Goal: Information Seeking & Learning: Learn about a topic

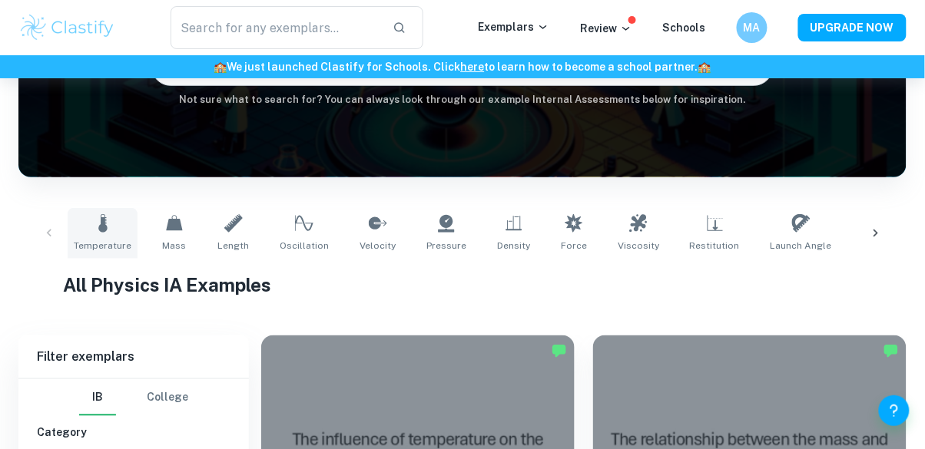
click at [80, 224] on link "Temperature" at bounding box center [103, 233] width 70 height 51
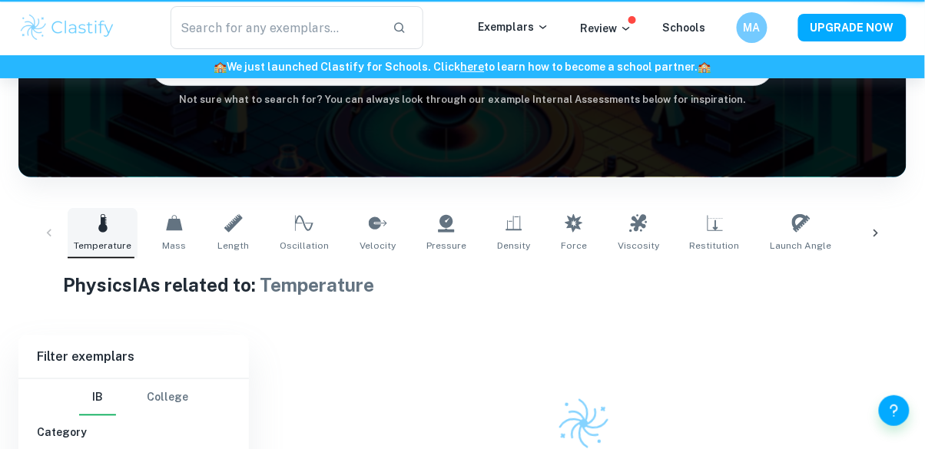
type input "Temperature"
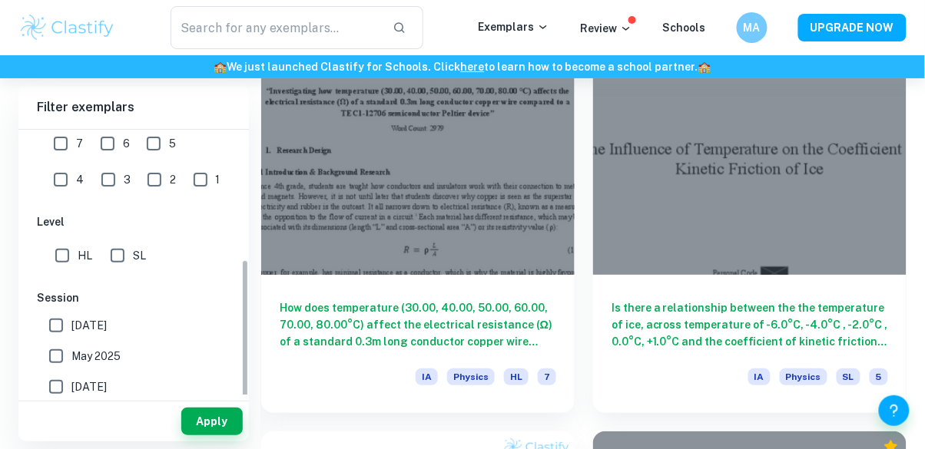
scroll to position [319, 0]
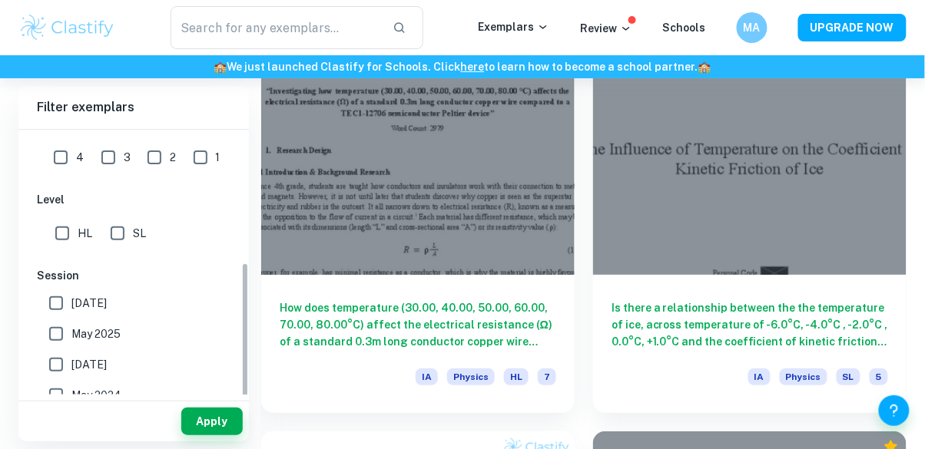
click at [52, 336] on input "May 2025" at bounding box center [56, 334] width 31 height 31
click at [204, 435] on button "Apply" at bounding box center [211, 422] width 61 height 28
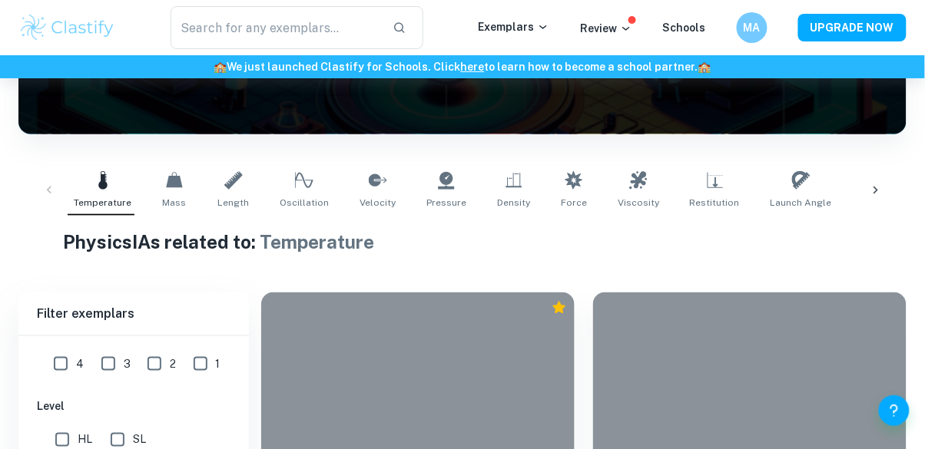
scroll to position [1261, 0]
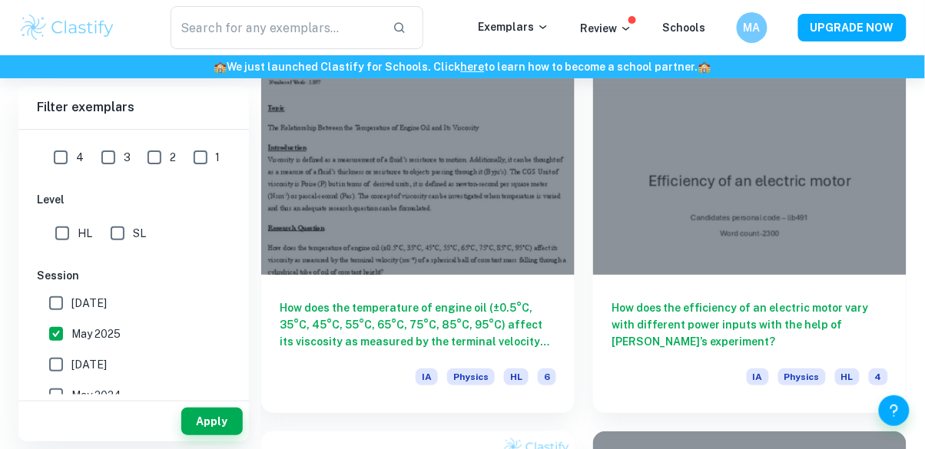
click at [62, 333] on input "May 2025" at bounding box center [56, 334] width 31 height 31
click at [58, 332] on input "May 2025" at bounding box center [56, 334] width 31 height 31
checkbox input "true"
click at [215, 435] on button "Apply" at bounding box center [211, 422] width 61 height 28
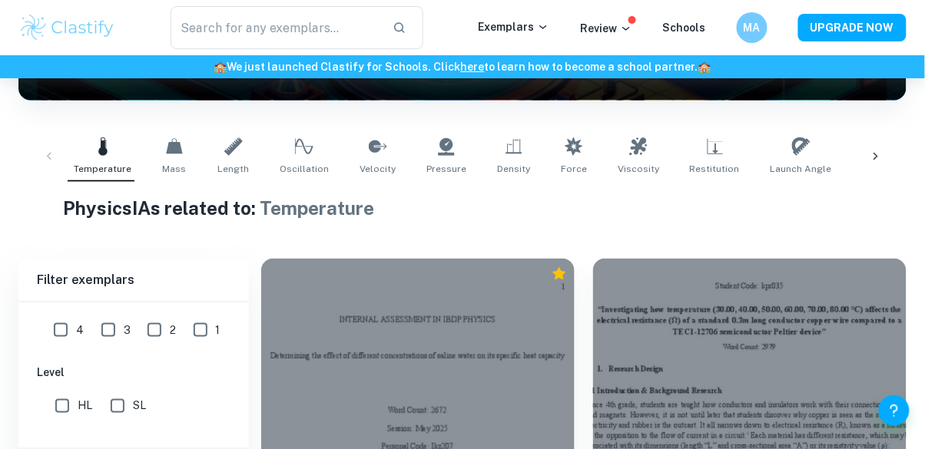
scroll to position [246, 0]
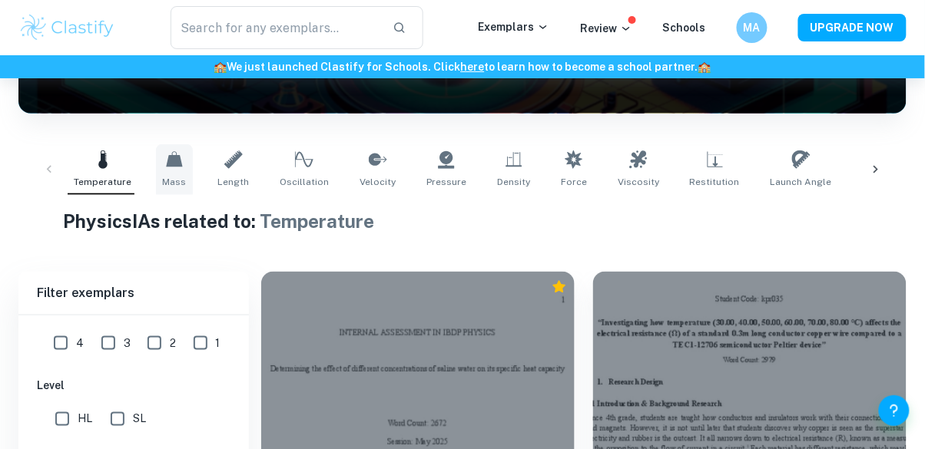
click at [169, 173] on link "Mass" at bounding box center [174, 169] width 37 height 51
type input "Mass"
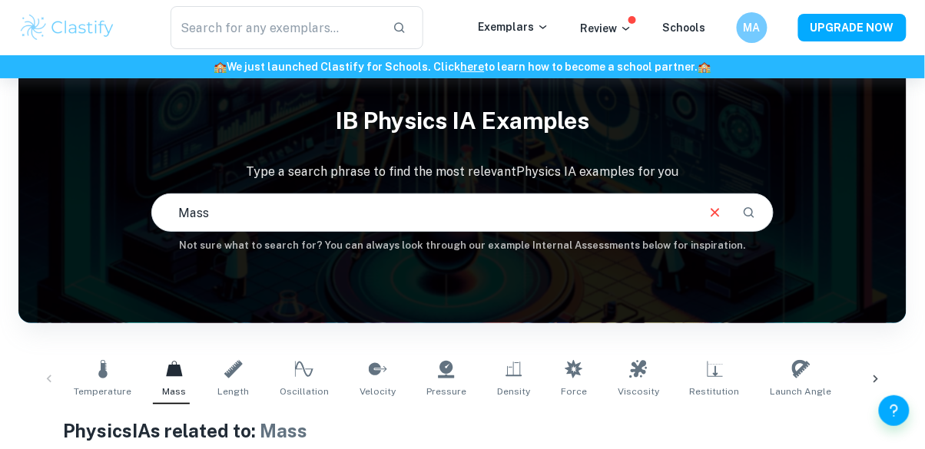
click at [571, 219] on input "Mass" at bounding box center [422, 212] width 541 height 43
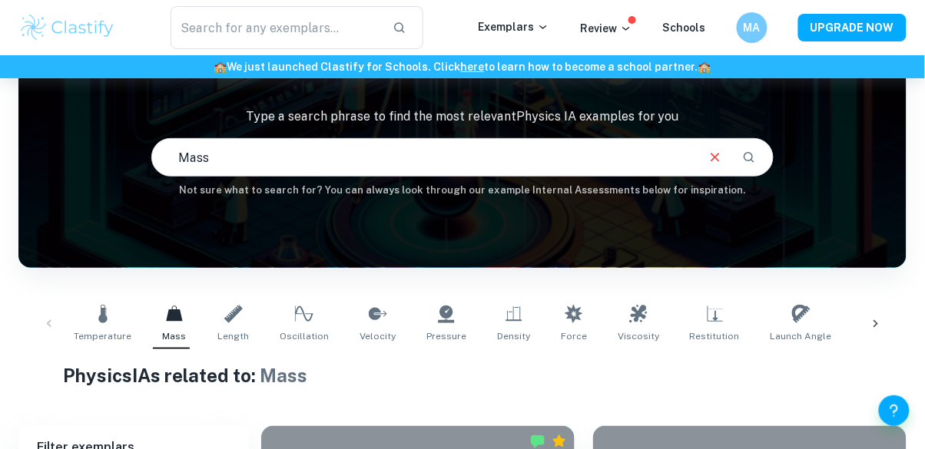
scroll to position [110, 0]
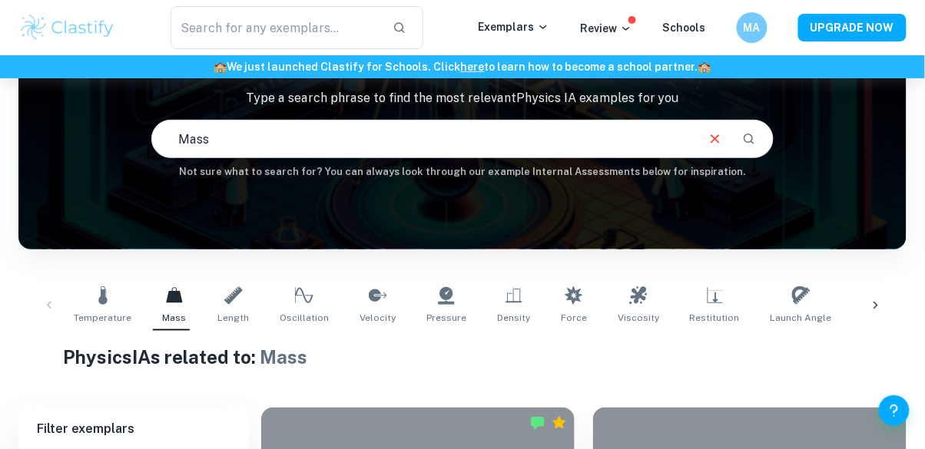
click at [709, 133] on icon "Clear" at bounding box center [714, 139] width 17 height 17
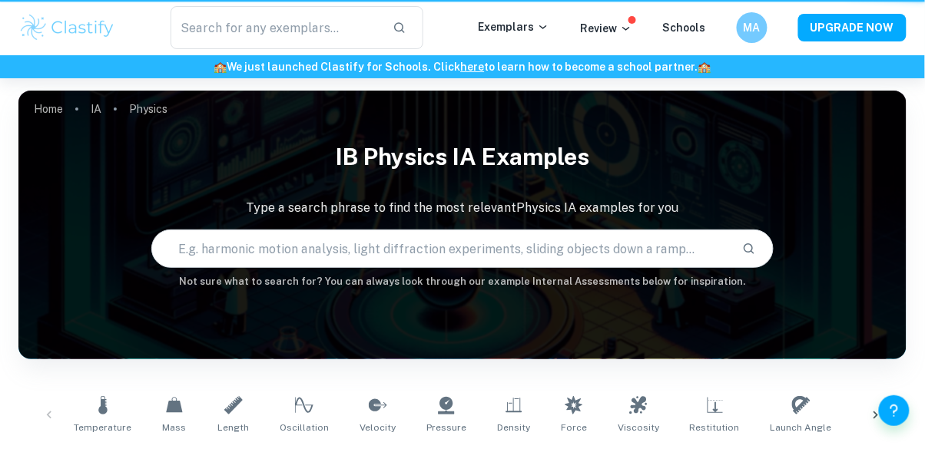
scroll to position [392, 0]
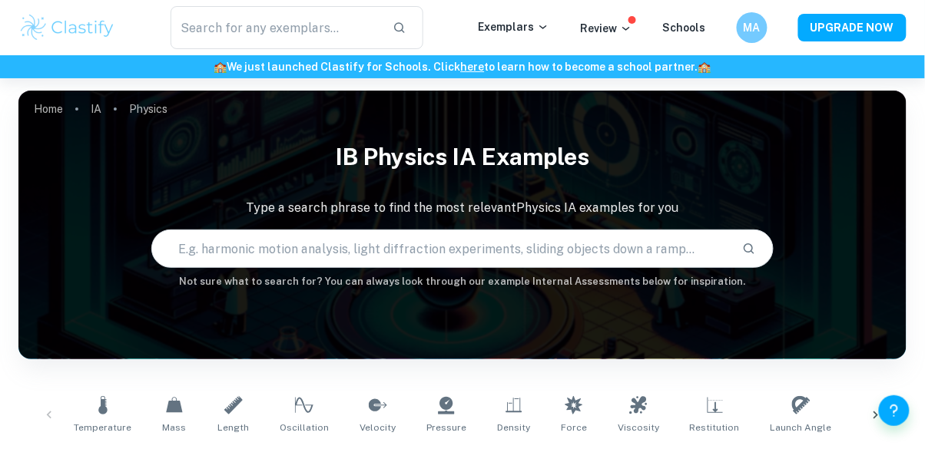
click at [212, 134] on h1 "IB Physics IA examples" at bounding box center [462, 157] width 888 height 47
click at [219, 245] on input "text" at bounding box center [440, 248] width 577 height 43
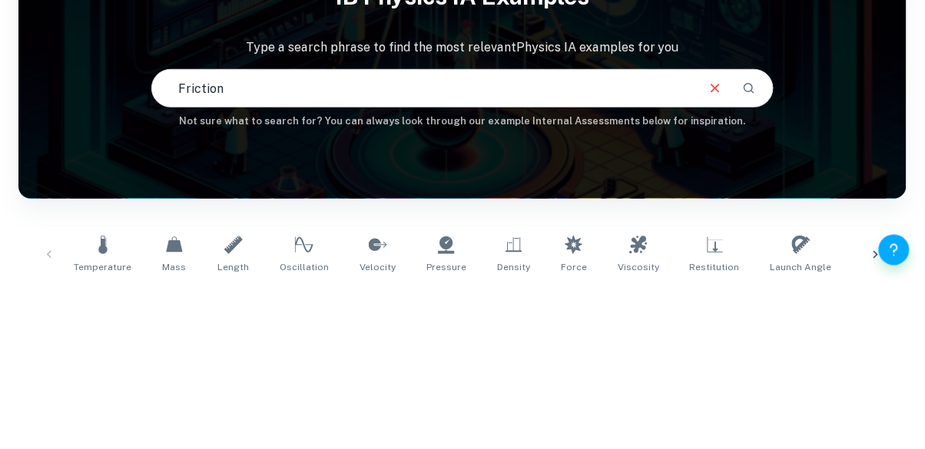
type input "Friction"
click at [758, 247] on button "Search" at bounding box center [749, 249] width 26 height 26
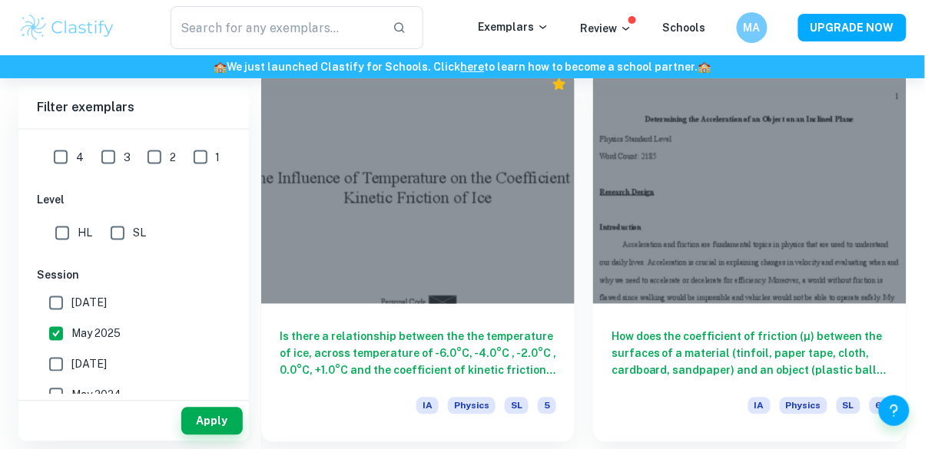
scroll to position [462, 0]
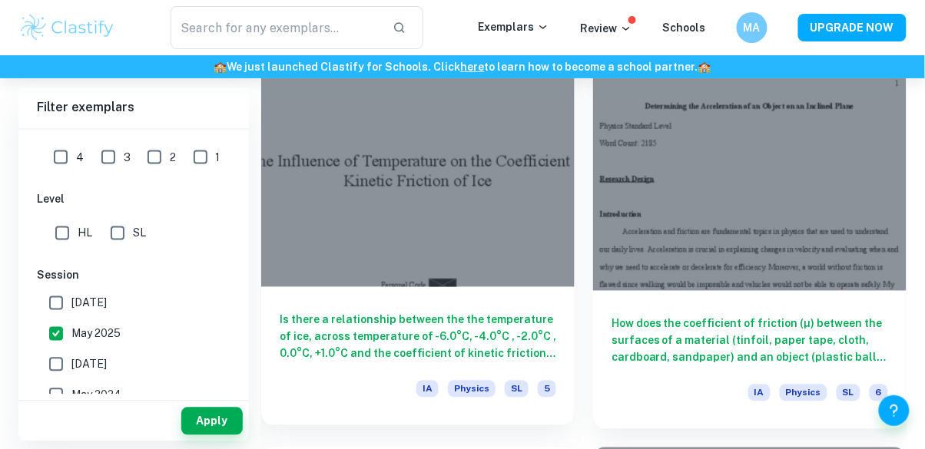
click at [496, 273] on div at bounding box center [417, 169] width 313 height 235
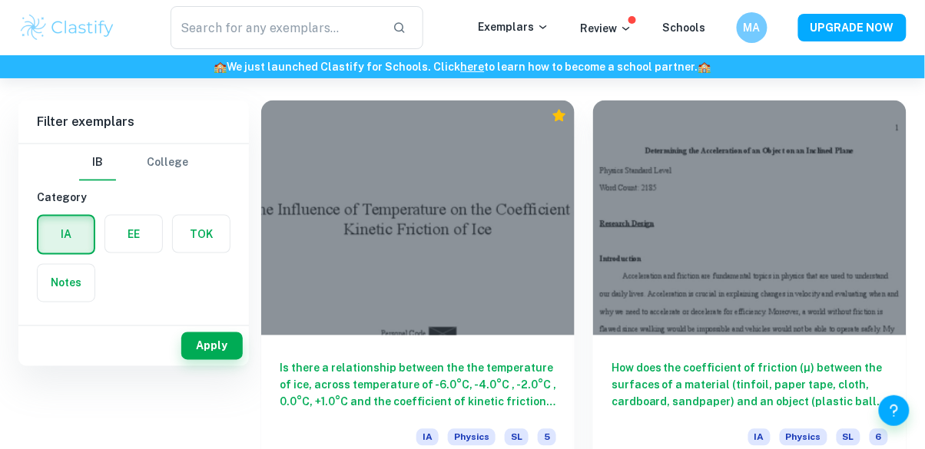
scroll to position [429, 0]
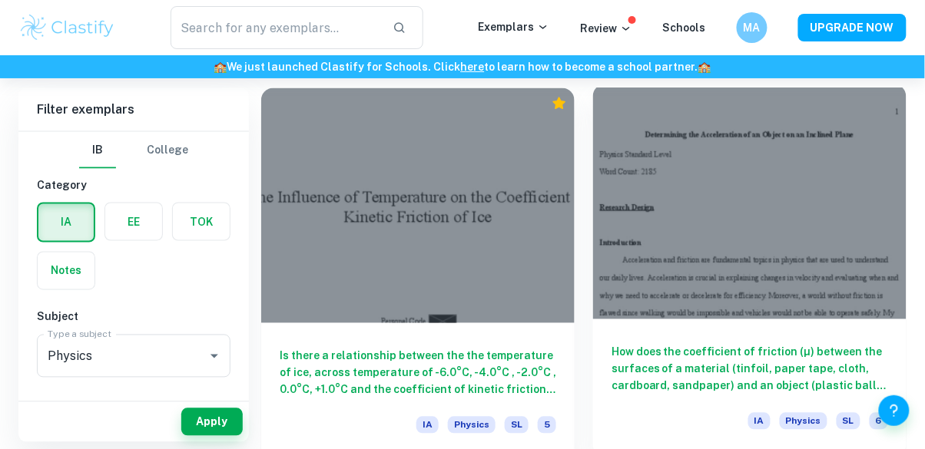
click at [794, 252] on div at bounding box center [749, 201] width 313 height 235
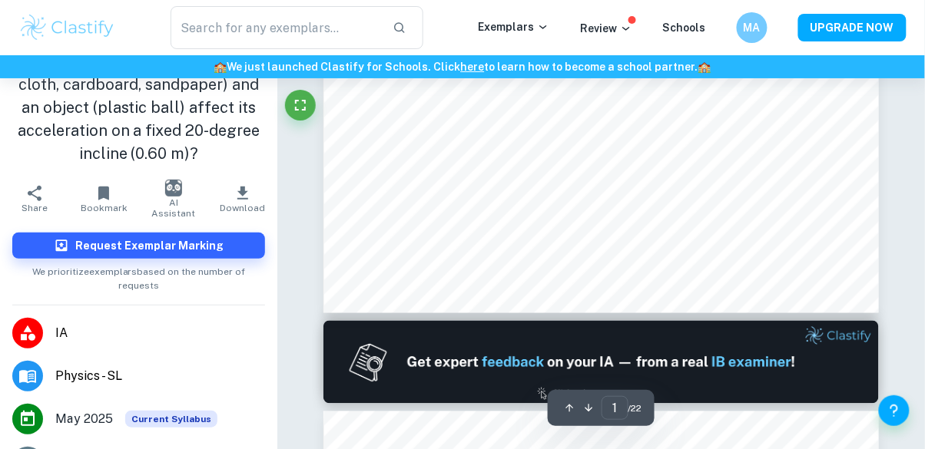
scroll to position [143, 0]
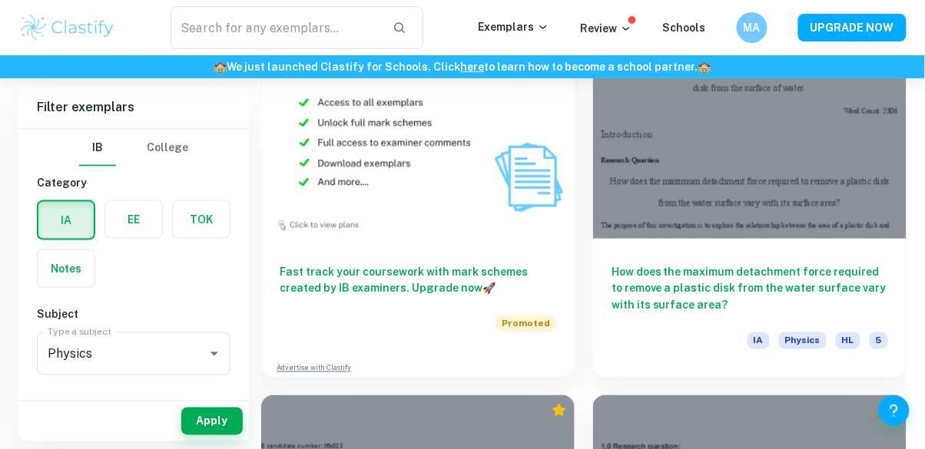
scroll to position [1686, 0]
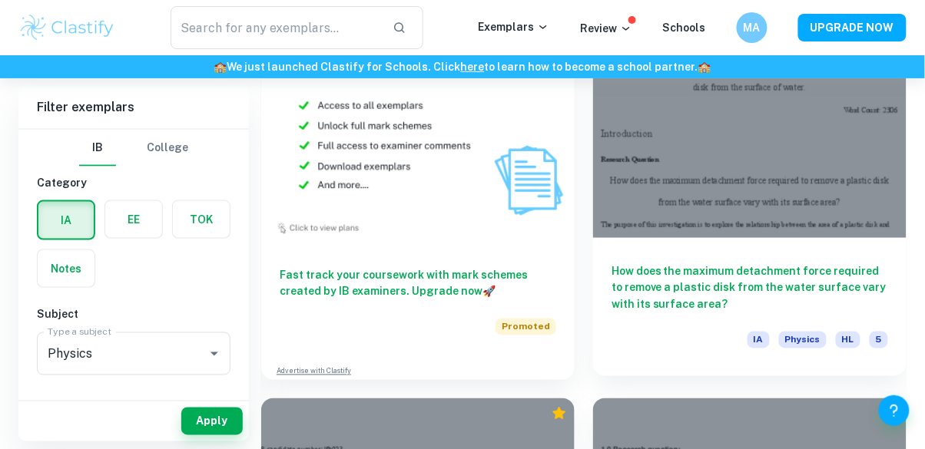
click at [749, 290] on h6 "How does the maximum detachment force required to remove a plastic disk from th…" at bounding box center [749, 288] width 276 height 51
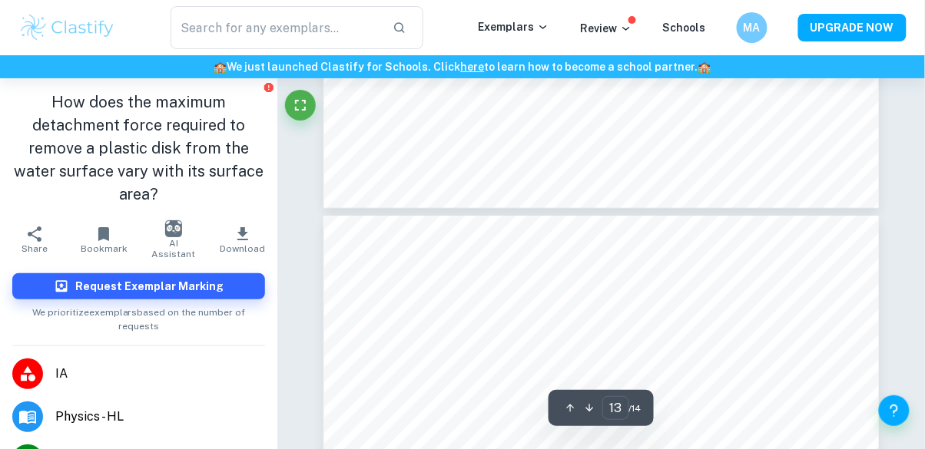
type input "14"
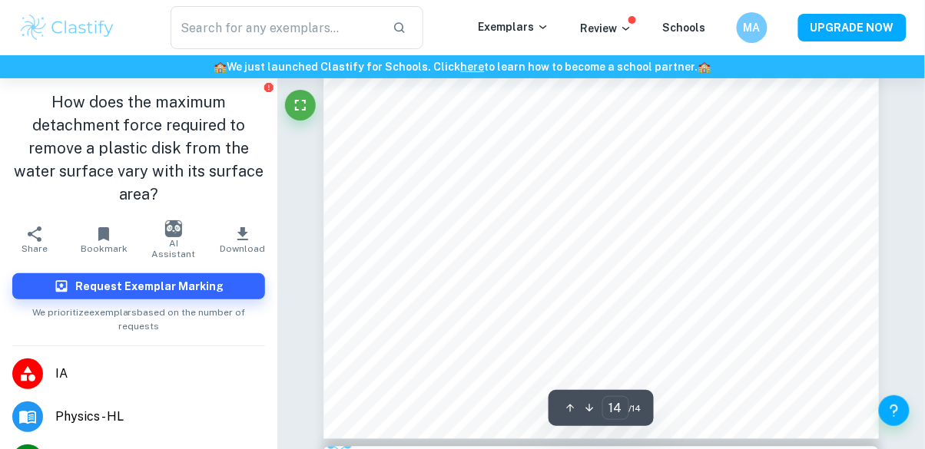
scroll to position [11007, 0]
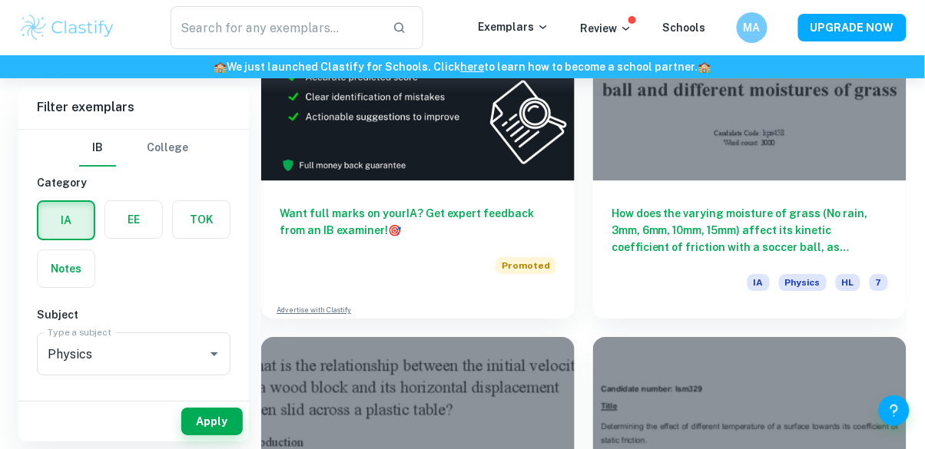
scroll to position [981, 0]
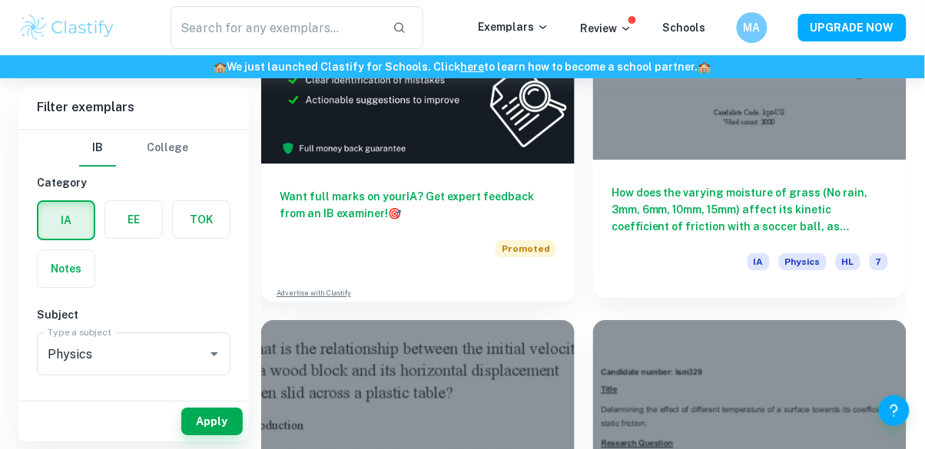
click at [720, 256] on div "IA Physics HL 7" at bounding box center [749, 266] width 276 height 26
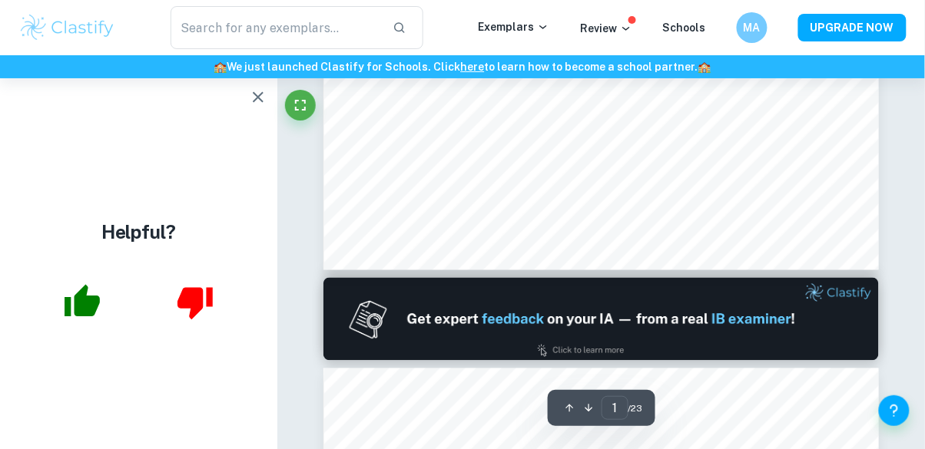
type input "2"
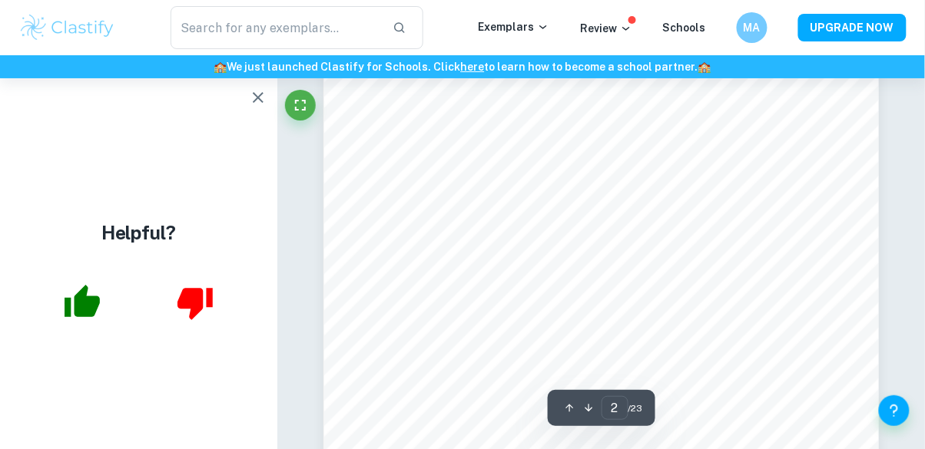
scroll to position [1086, 0]
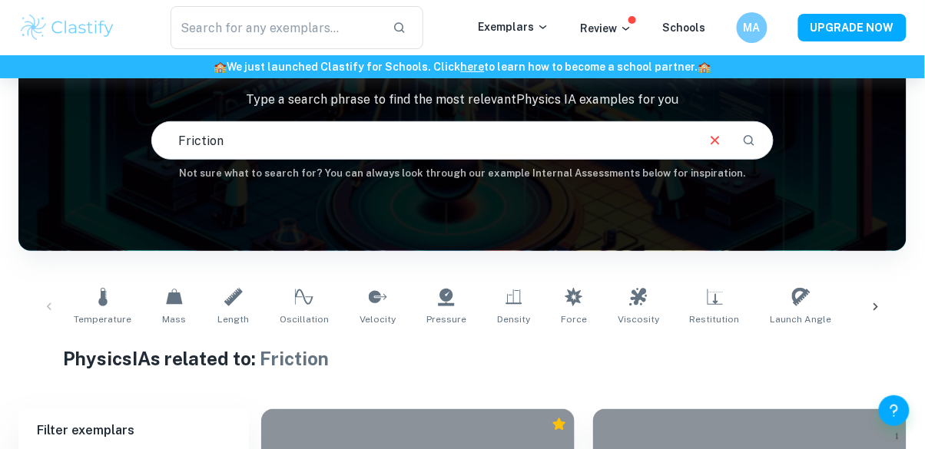
scroll to position [133, 0]
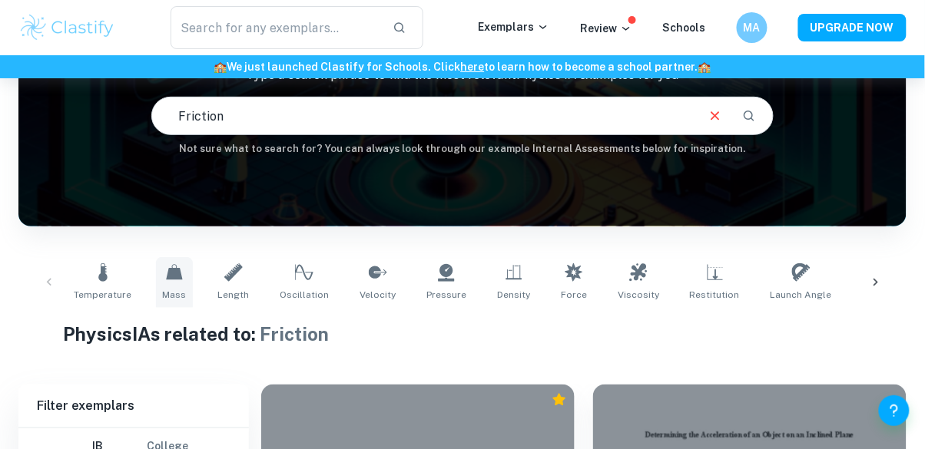
click at [159, 290] on link "Mass" at bounding box center [174, 282] width 37 height 51
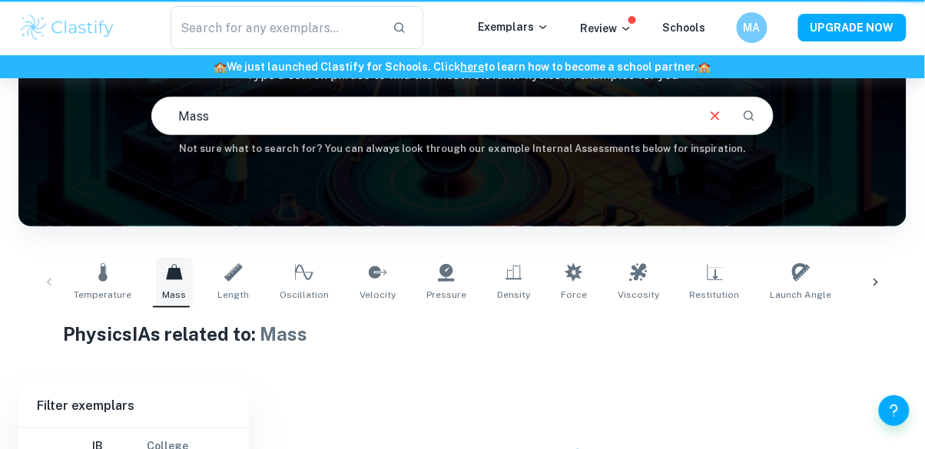
type input "Mass"
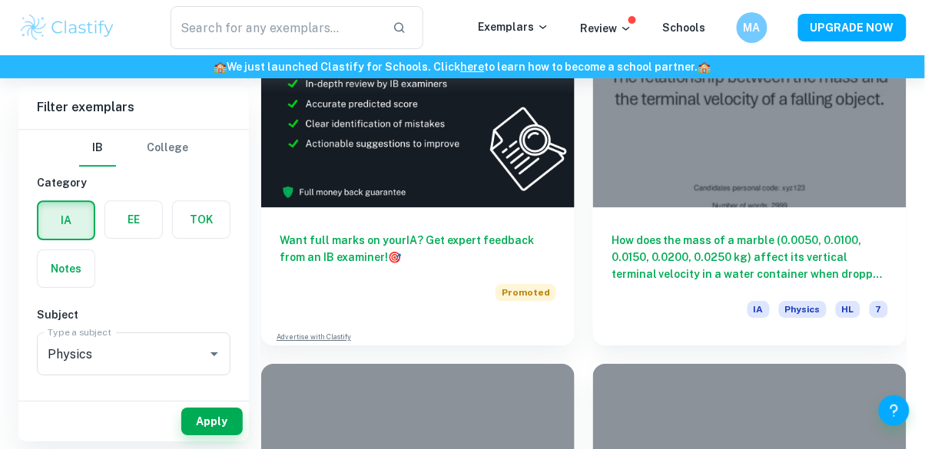
scroll to position [938, 0]
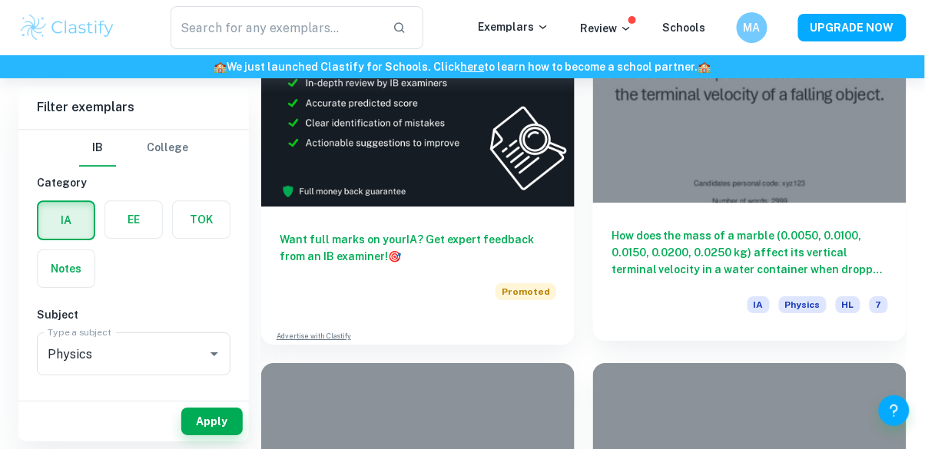
click at [828, 187] on div at bounding box center [749, 85] width 313 height 235
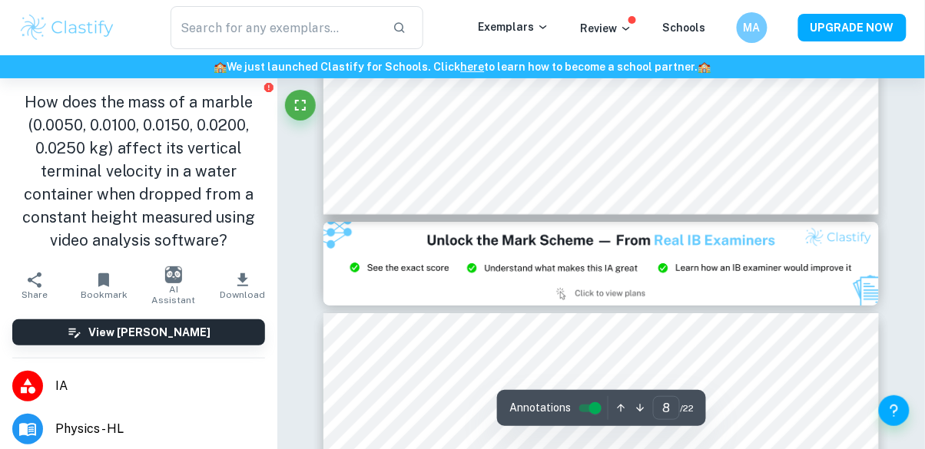
type input "9"
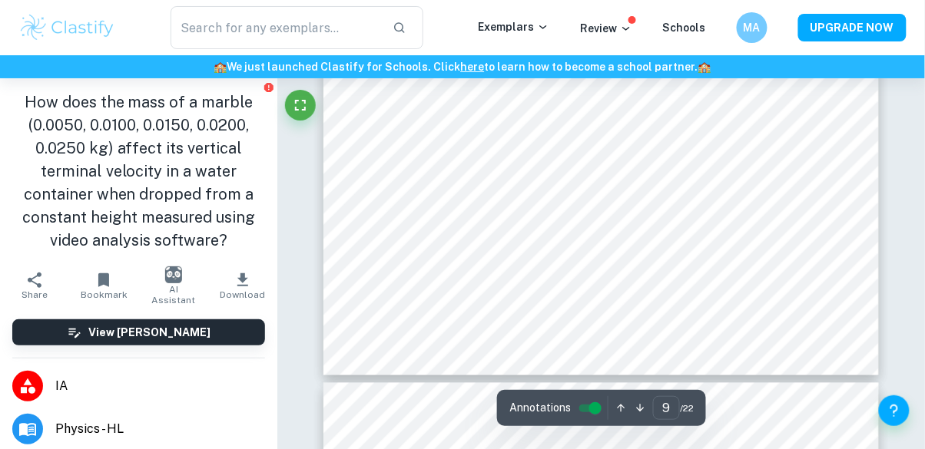
scroll to position [7019, 0]
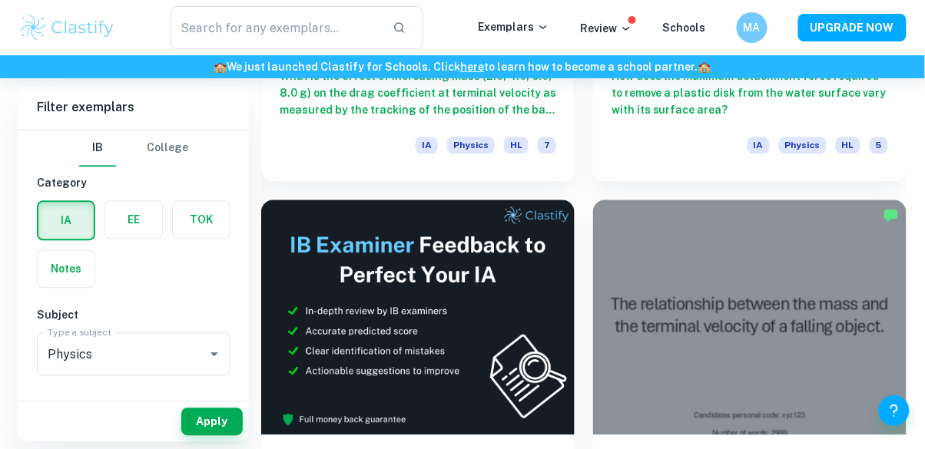
scroll to position [718, 0]
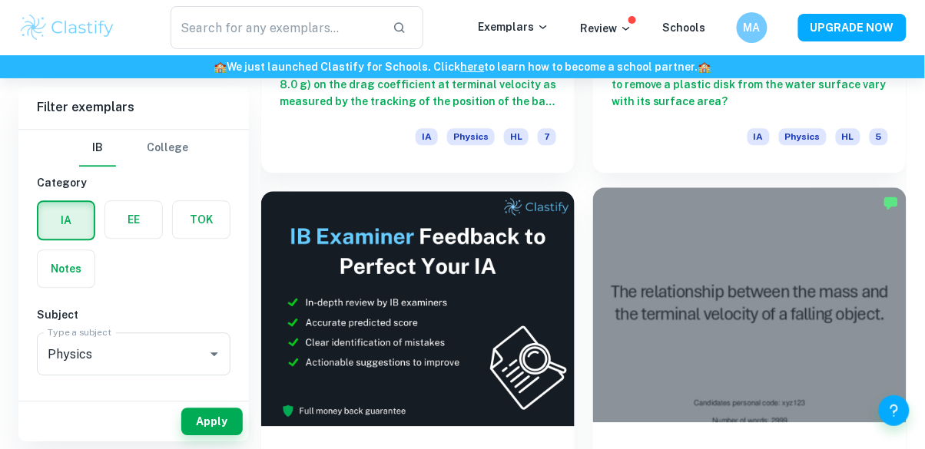
click at [690, 312] on div at bounding box center [749, 304] width 313 height 235
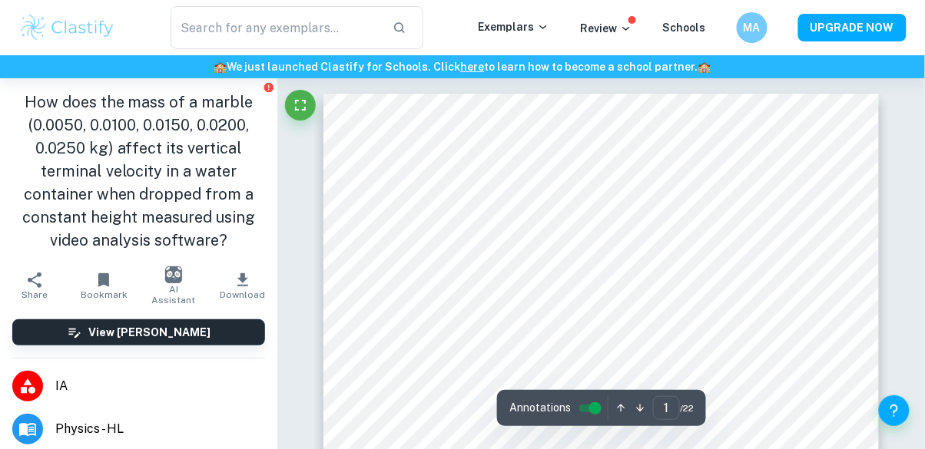
scroll to position [240, 0]
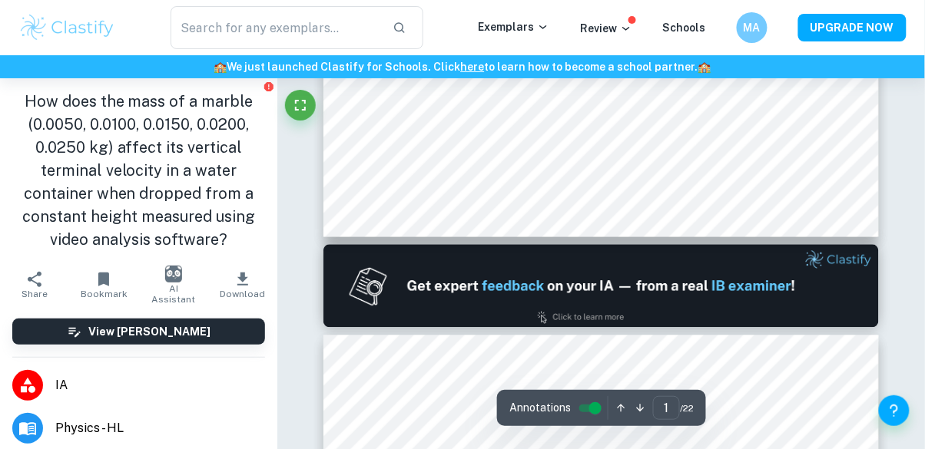
type input "2"
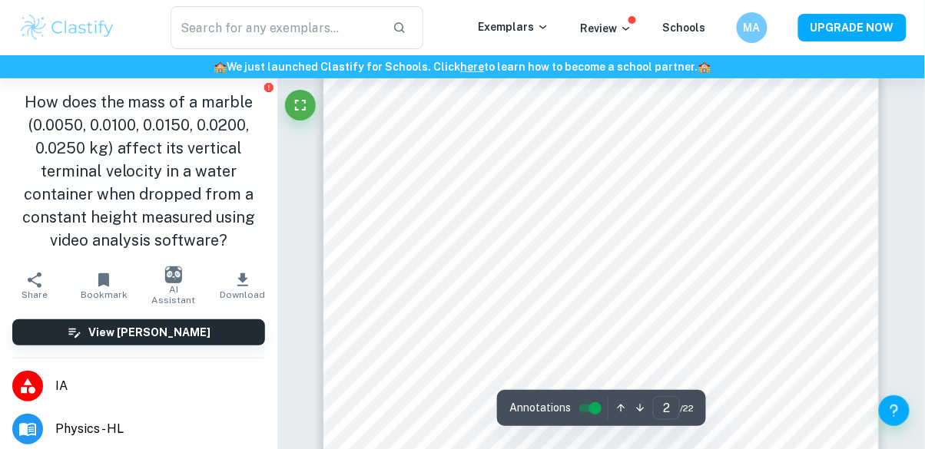
scroll to position [1213, 0]
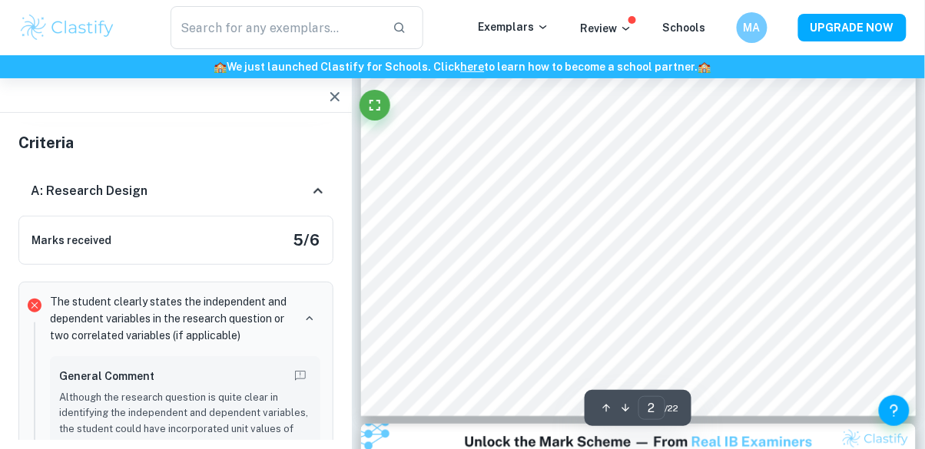
scroll to position [1253, 0]
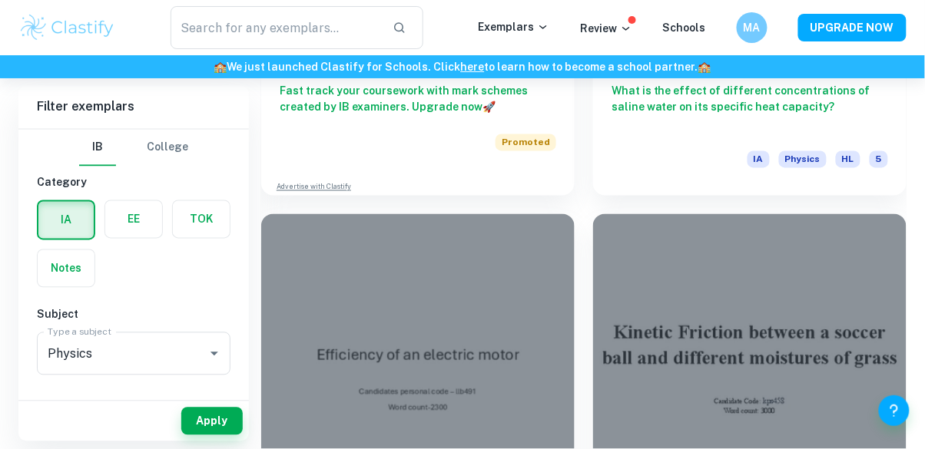
scroll to position [1949, 0]
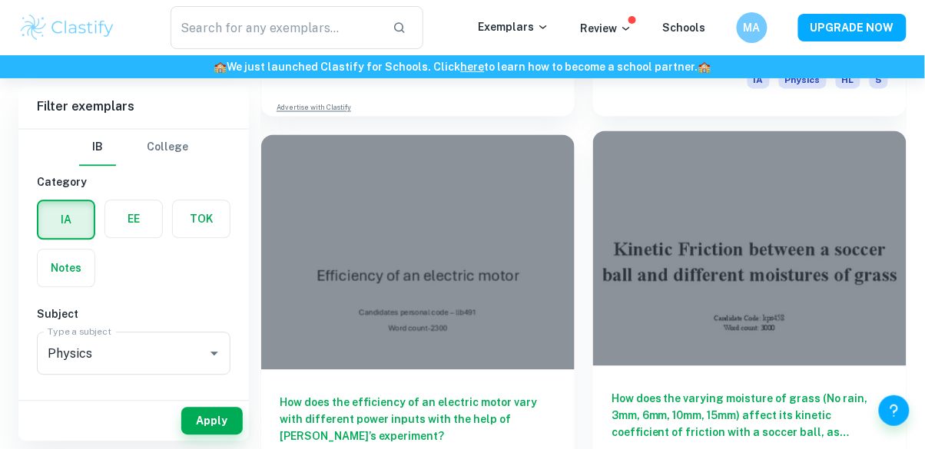
click at [715, 333] on div at bounding box center [749, 248] width 313 height 235
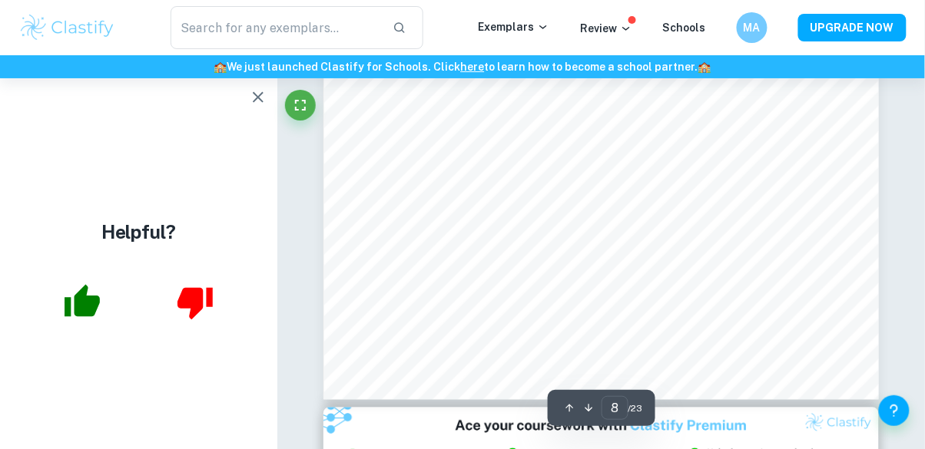
scroll to position [5670, 0]
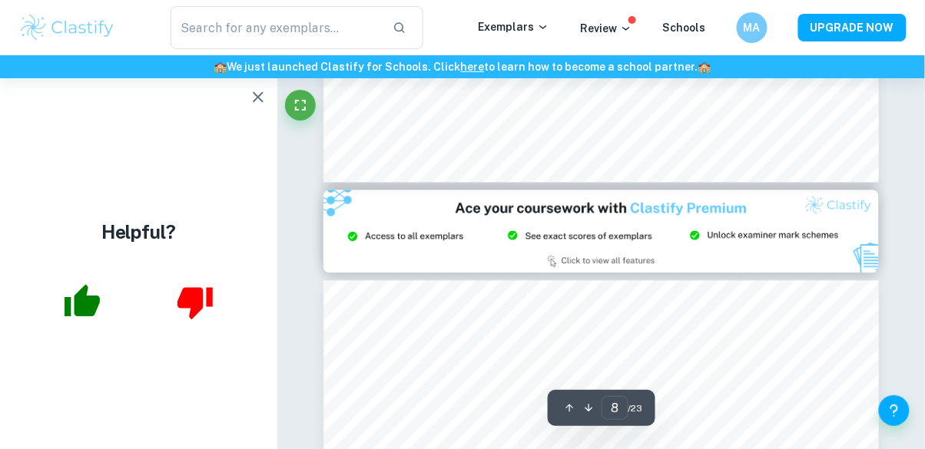
type input "9"
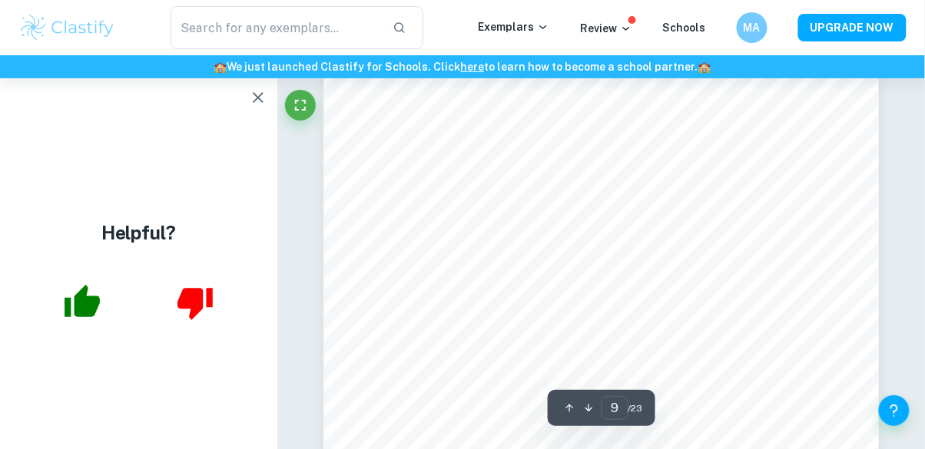
scroll to position [6387, 0]
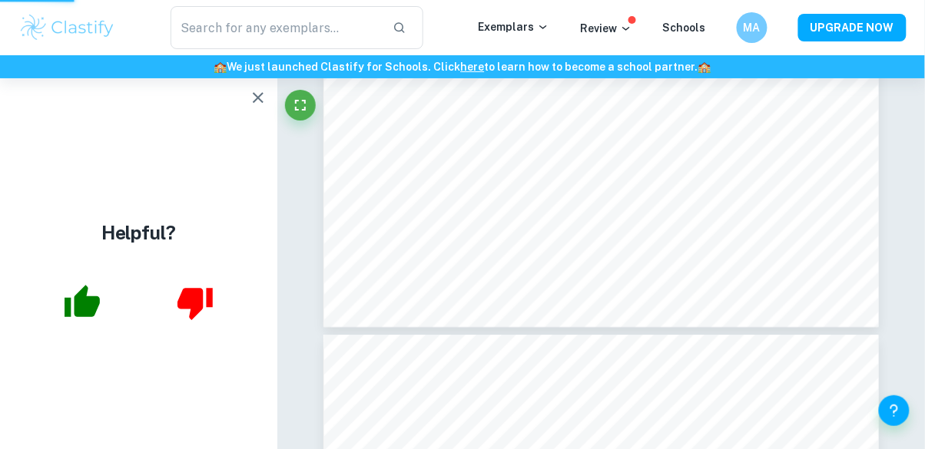
type input "3"
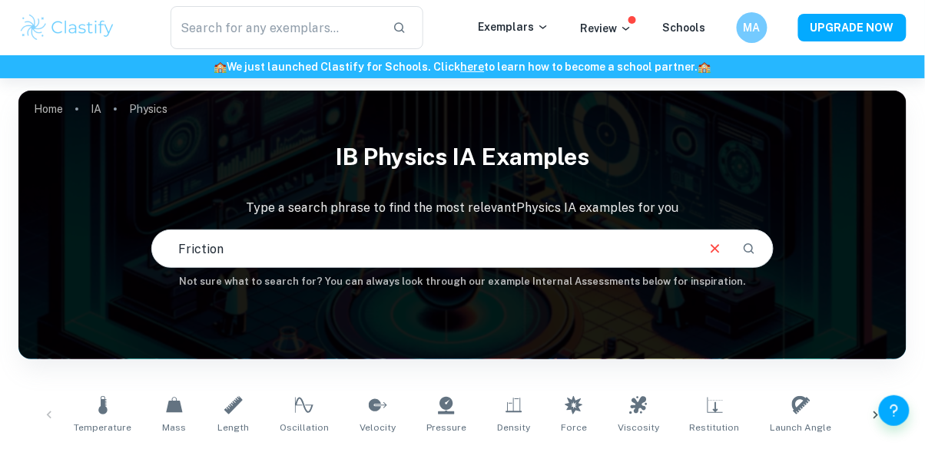
click at [596, 91] on div "Home IA Physics IB Physics IA examples Type a search phrase to find the most re…" at bounding box center [462, 91] width 888 height 0
click at [505, 268] on input "Friction" at bounding box center [422, 248] width 541 height 43
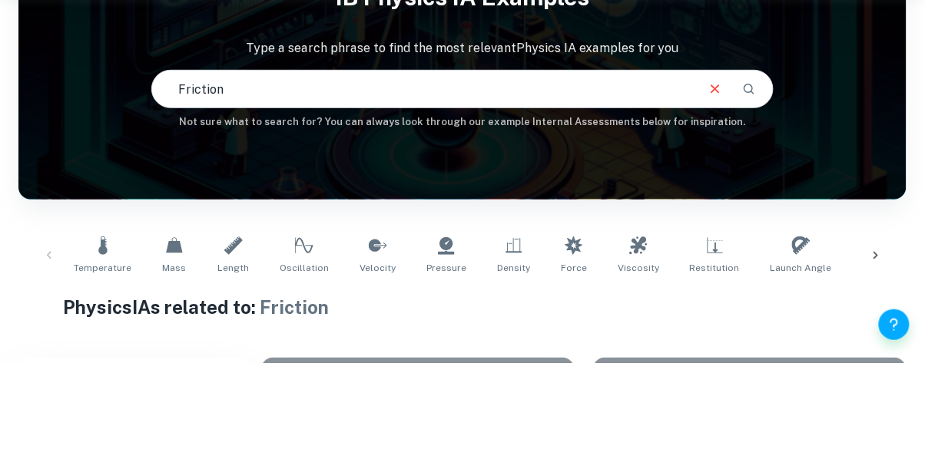
scroll to position [73, 0]
type input "F"
type input "Tennis"
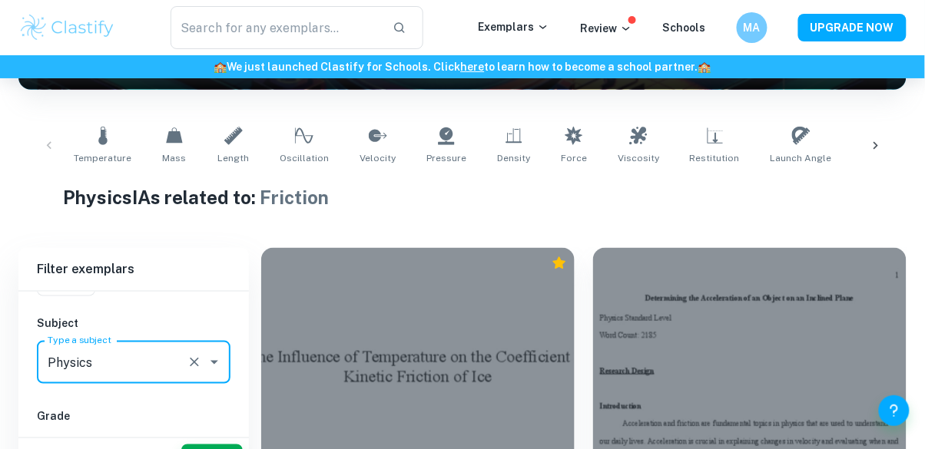
scroll to position [0, 0]
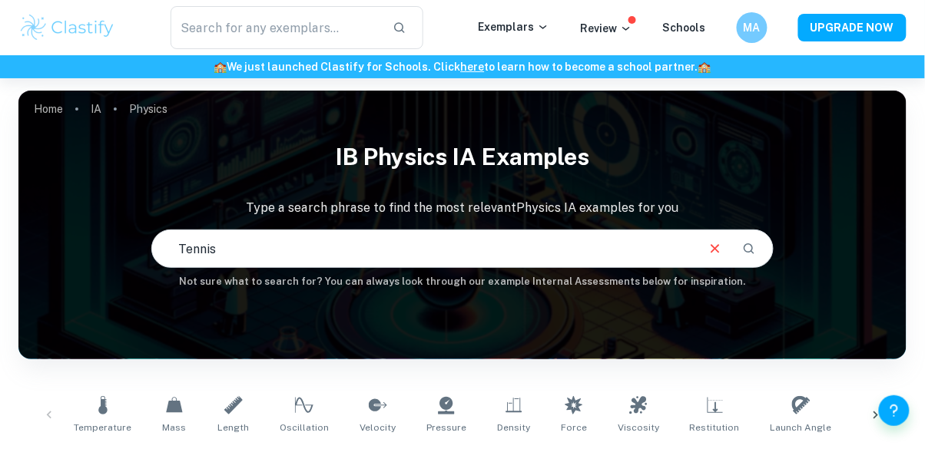
click at [762, 251] on button "Search" at bounding box center [749, 249] width 26 height 26
click at [692, 254] on input "Tennis" at bounding box center [422, 248] width 541 height 43
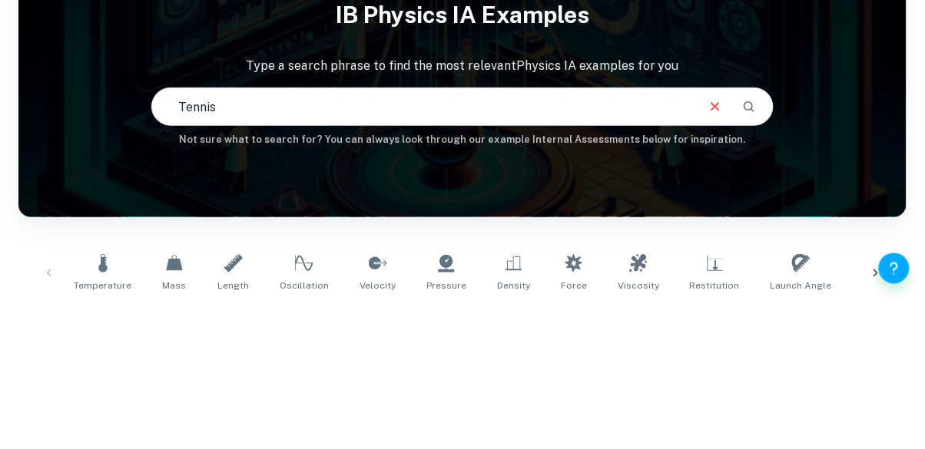
click at [710, 255] on icon "Clear" at bounding box center [714, 248] width 17 height 17
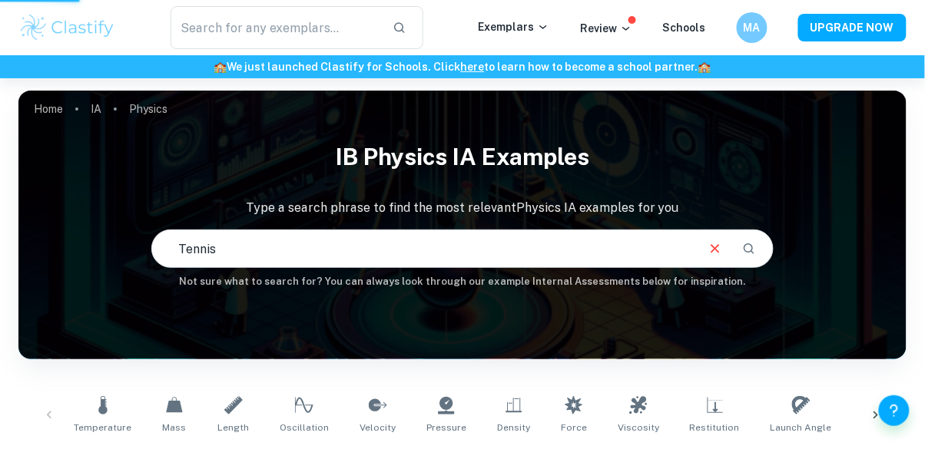
click at [704, 247] on button "Clear" at bounding box center [714, 248] width 29 height 29
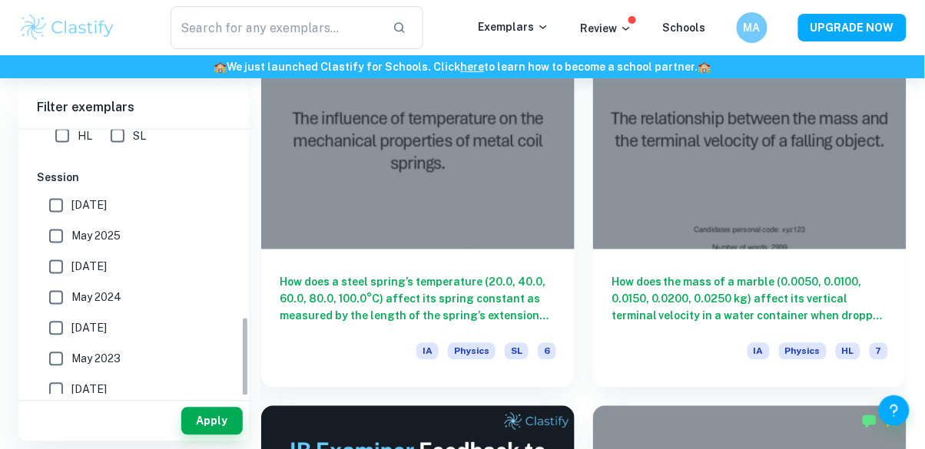
scroll to position [496, 0]
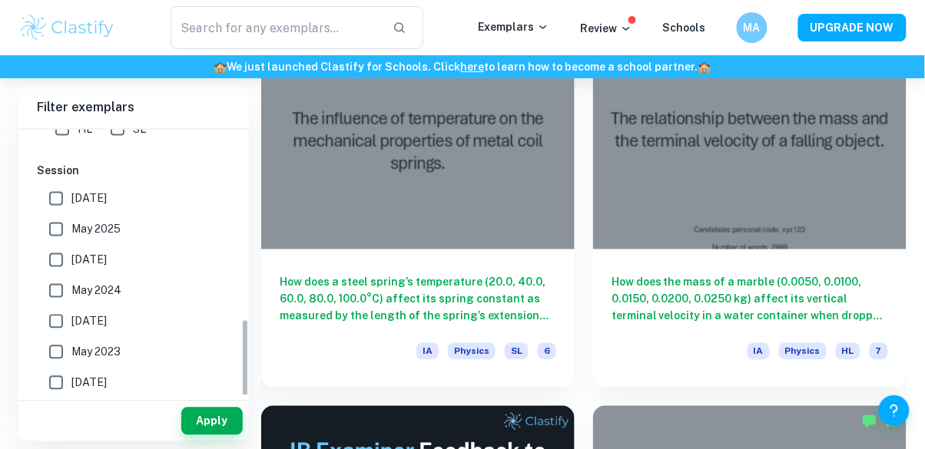
click at [53, 227] on input "May 2025" at bounding box center [56, 229] width 31 height 31
checkbox input "true"
click at [200, 435] on button "Apply" at bounding box center [211, 422] width 61 height 28
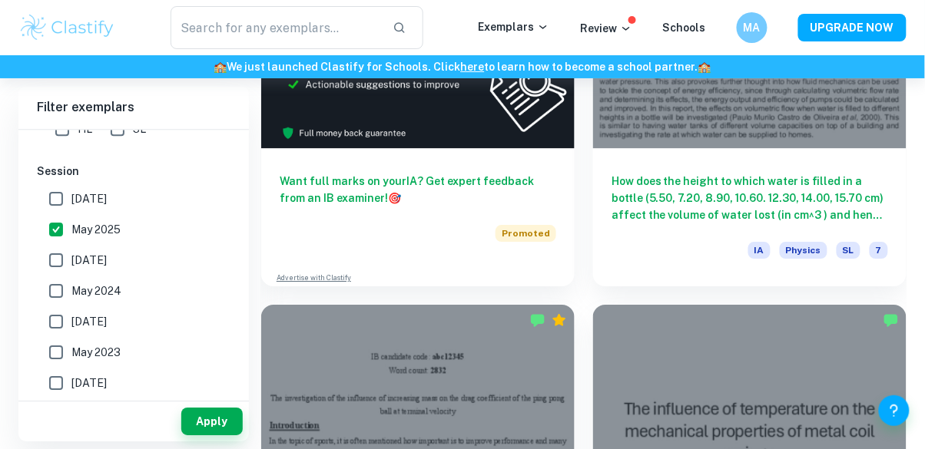
scroll to position [997, 0]
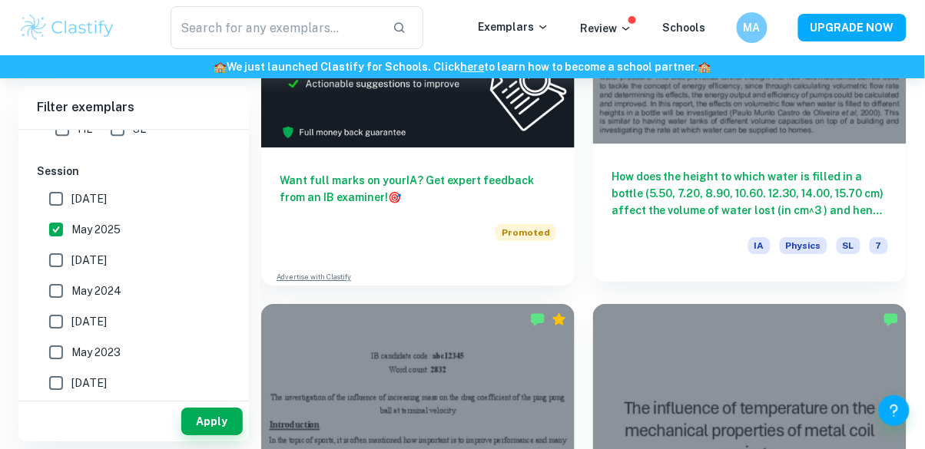
click at [652, 228] on div "How does the height to which water is filled in a bottle (5.50, 7.20, 8.90, 10.…" at bounding box center [749, 213] width 313 height 138
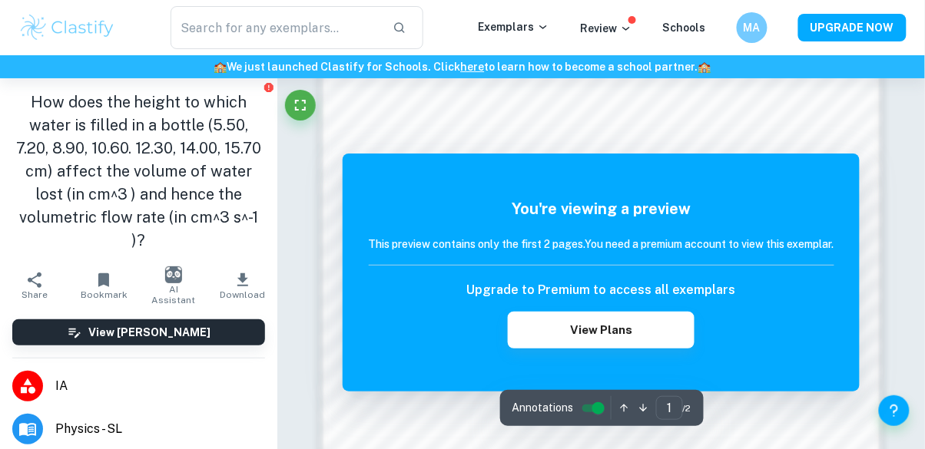
scroll to position [1118, 0]
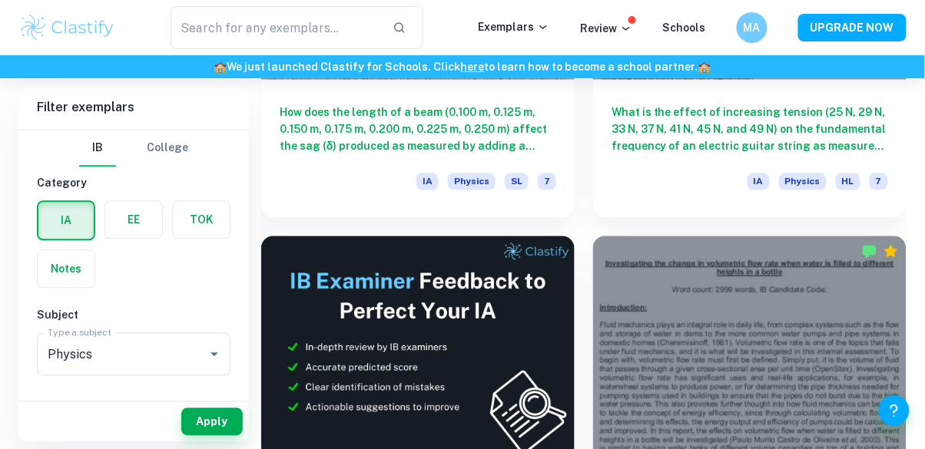
scroll to position [597, 0]
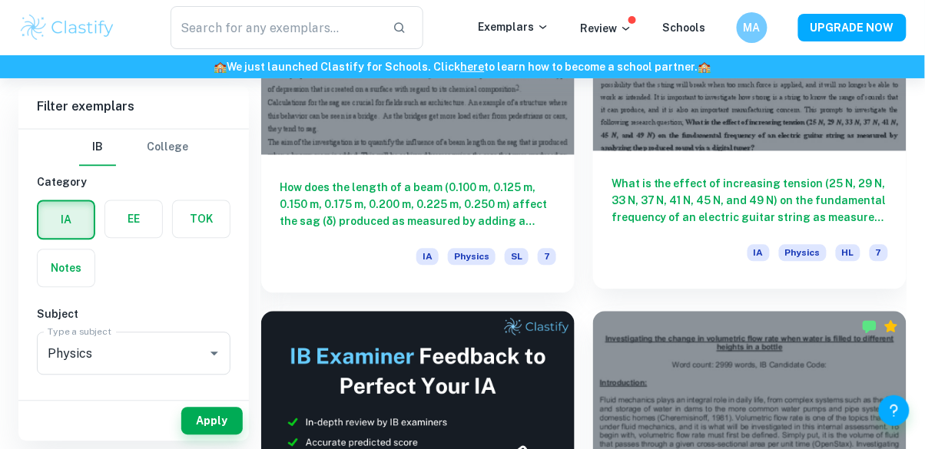
click at [638, 227] on div "What is the effect of increasing tension (25 N, 29 N, 33 N, 37 N, 41 N, 45 N, a…" at bounding box center [749, 220] width 313 height 138
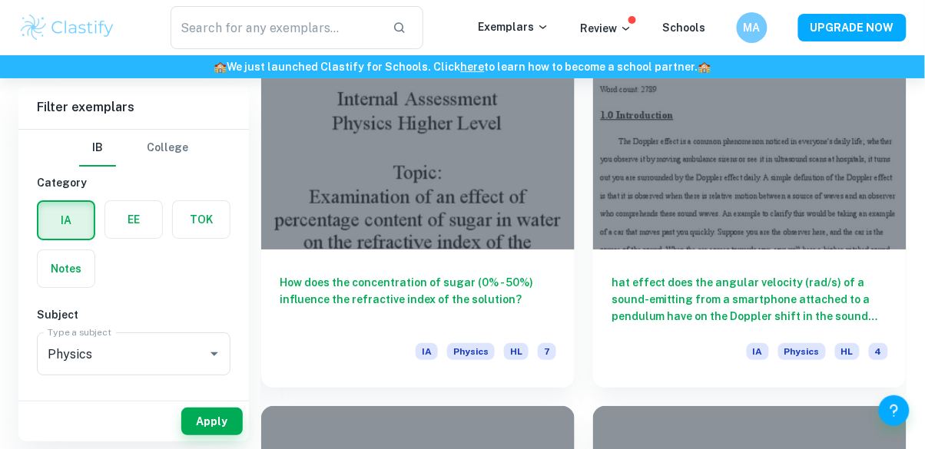
scroll to position [2461, 0]
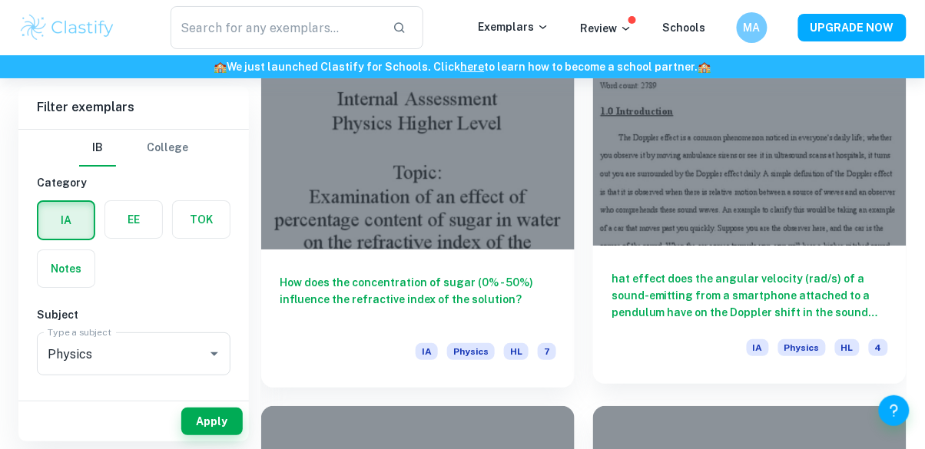
click at [805, 193] on div at bounding box center [749, 128] width 313 height 235
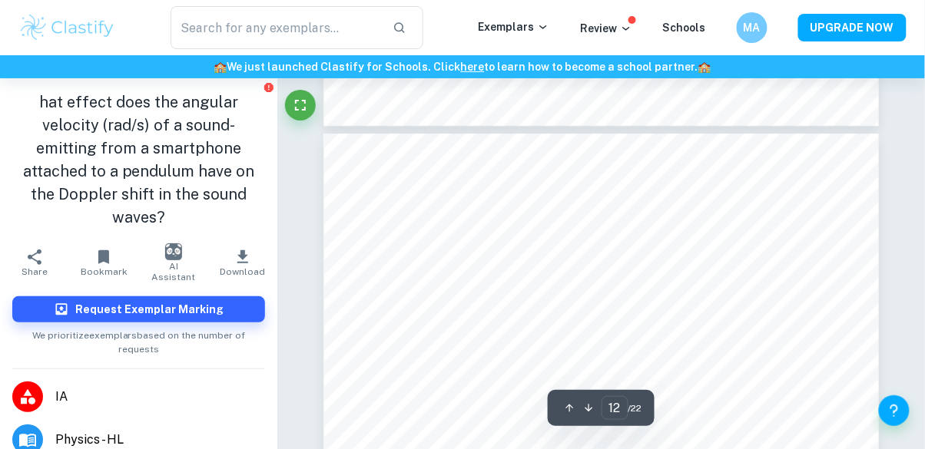
scroll to position [8938, 0]
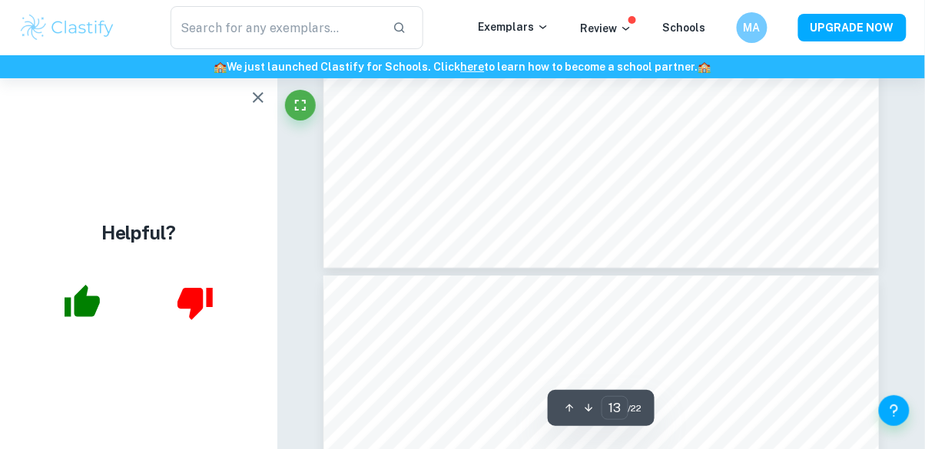
type input "14"
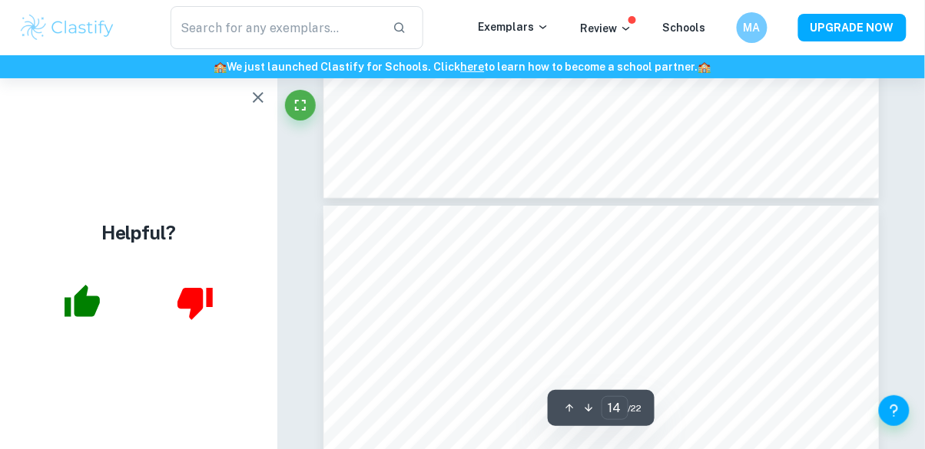
scroll to position [10444, 0]
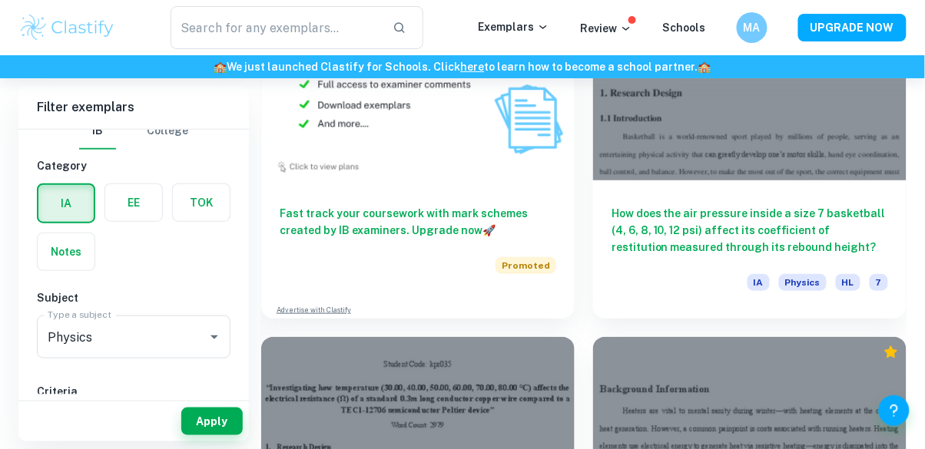
scroll to position [8013, 0]
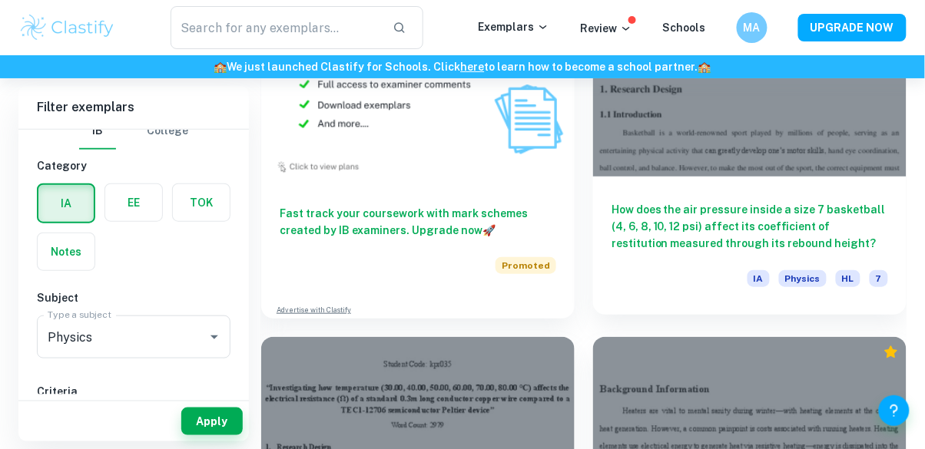
click at [786, 214] on h6 "How does the air pressure inside a size 7 basketball (4, 6, 8, 10, 12 psi) affe…" at bounding box center [749, 226] width 276 height 51
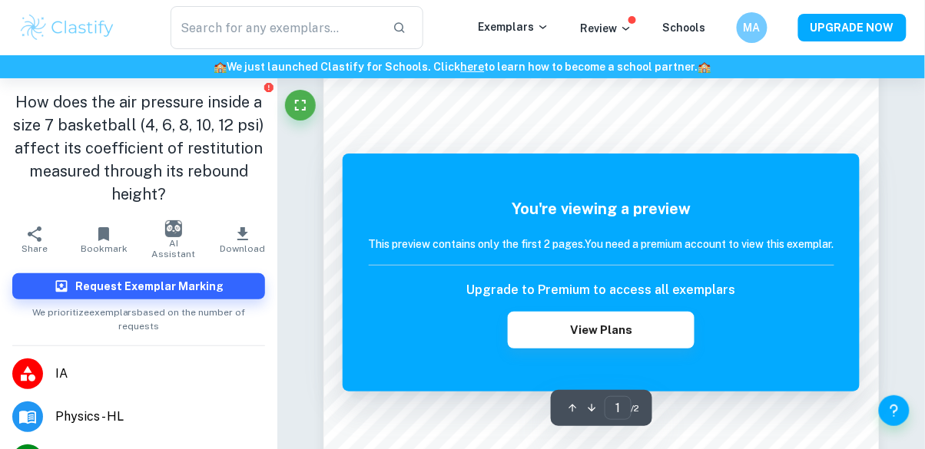
scroll to position [277, 0]
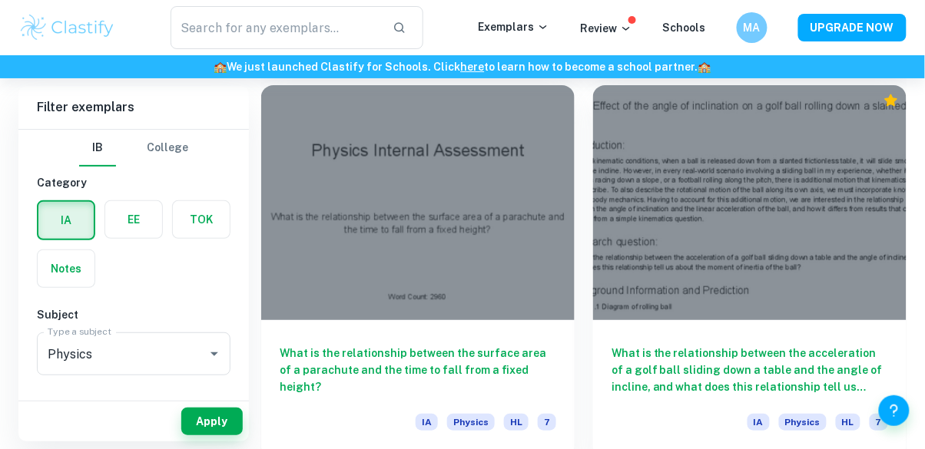
scroll to position [11790, 0]
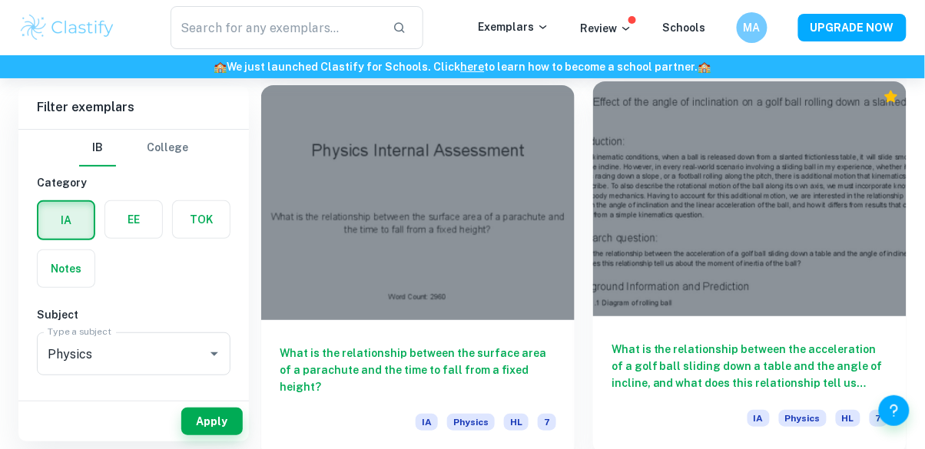
click at [740, 289] on div at bounding box center [749, 198] width 313 height 235
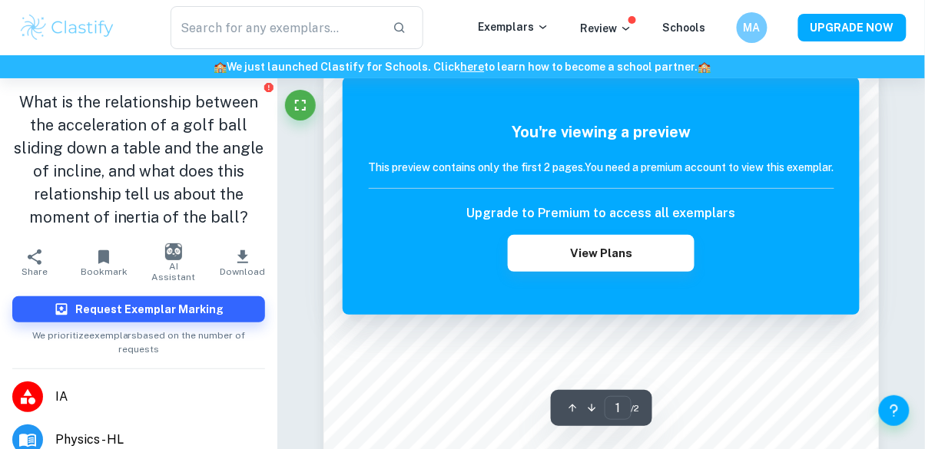
scroll to position [233, 0]
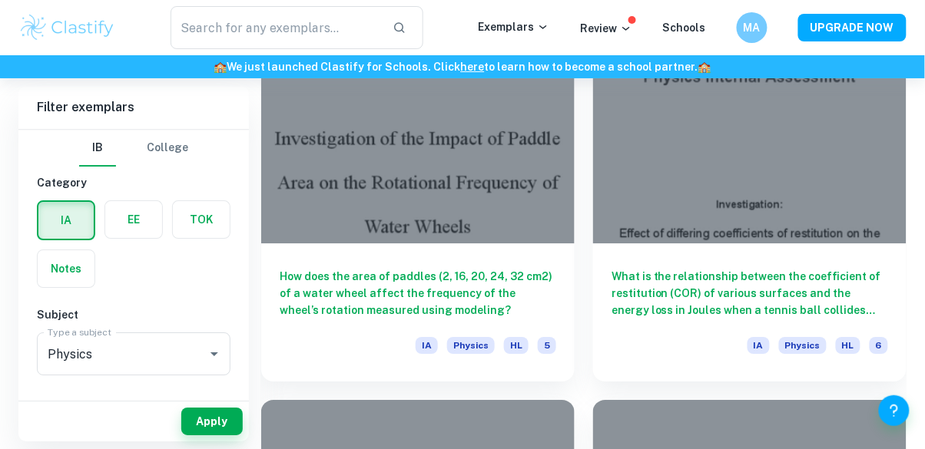
scroll to position [11481, 0]
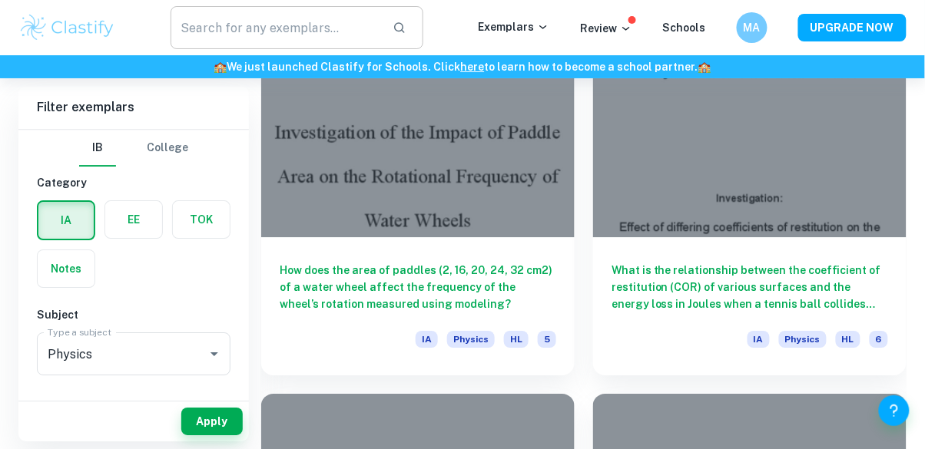
click at [307, 35] on input "text" at bounding box center [275, 27] width 210 height 43
